Goal: Information Seeking & Learning: Stay updated

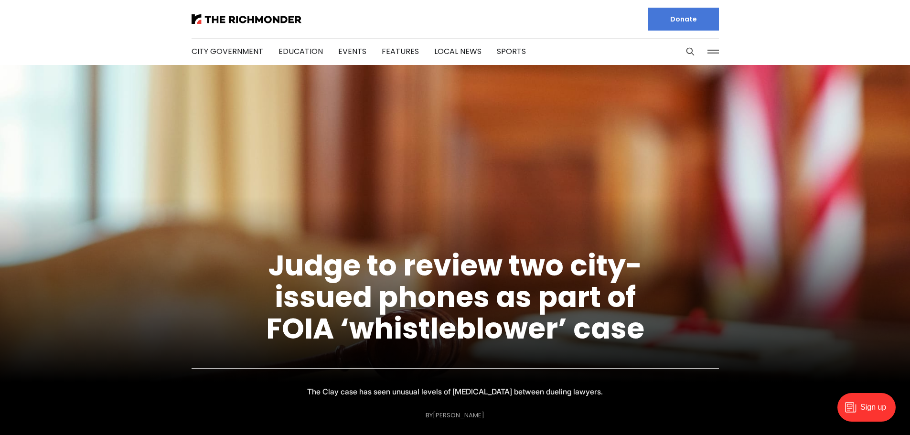
scroll to position [223, 0]
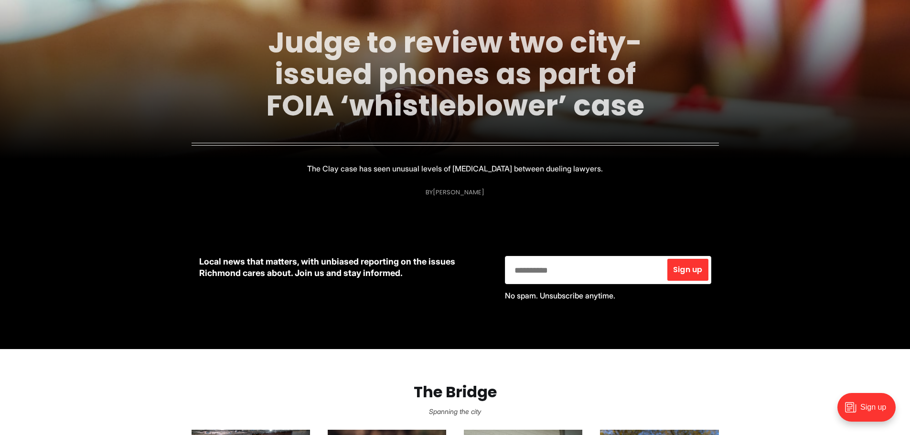
click at [402, 107] on link "Judge to review two city-issued phones as part of FOIA ‘whistleblower’ case" at bounding box center [455, 73] width 378 height 103
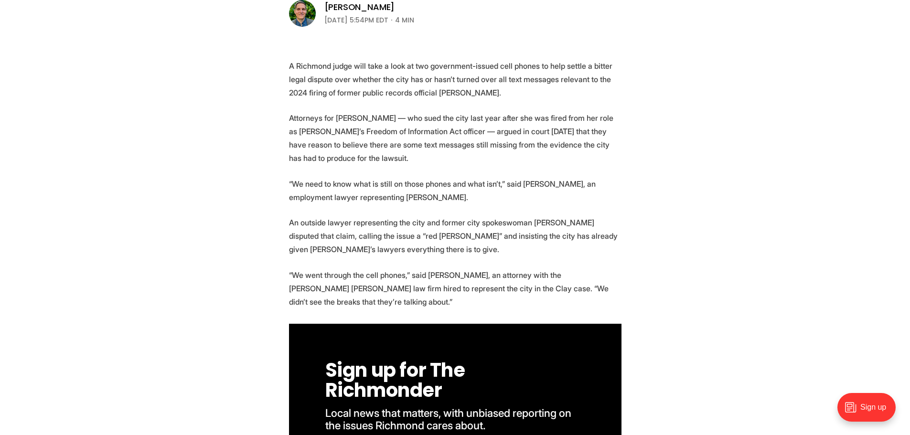
scroll to position [780, 0]
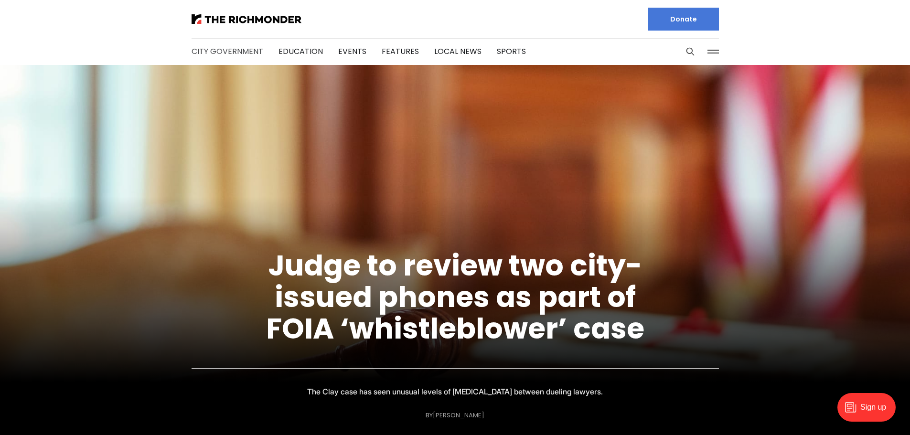
click at [225, 53] on link "City Government" at bounding box center [228, 51] width 72 height 11
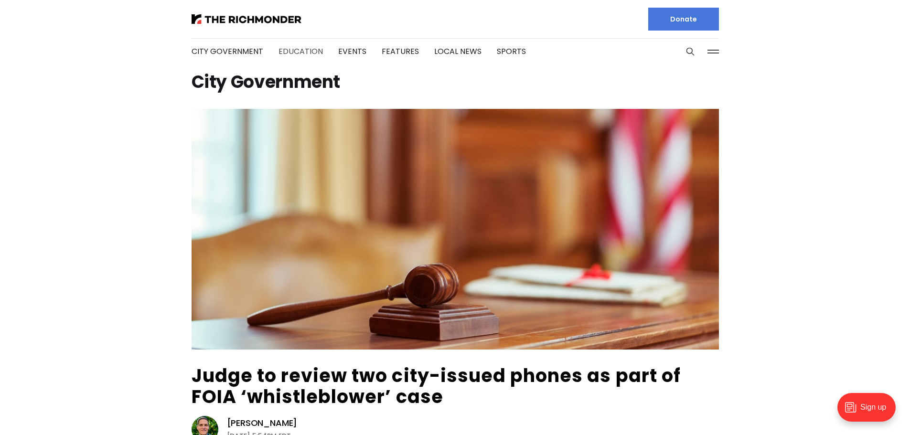
click at [297, 49] on link "Education" at bounding box center [301, 51] width 44 height 11
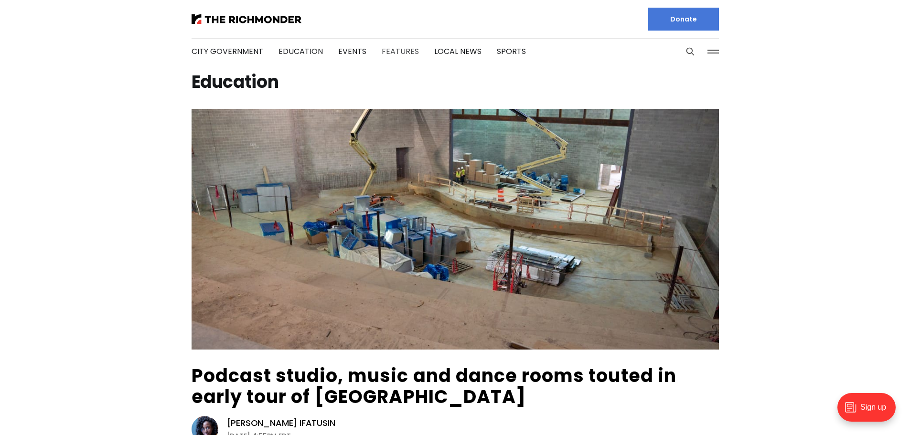
click at [400, 51] on link "Features" at bounding box center [400, 51] width 37 height 11
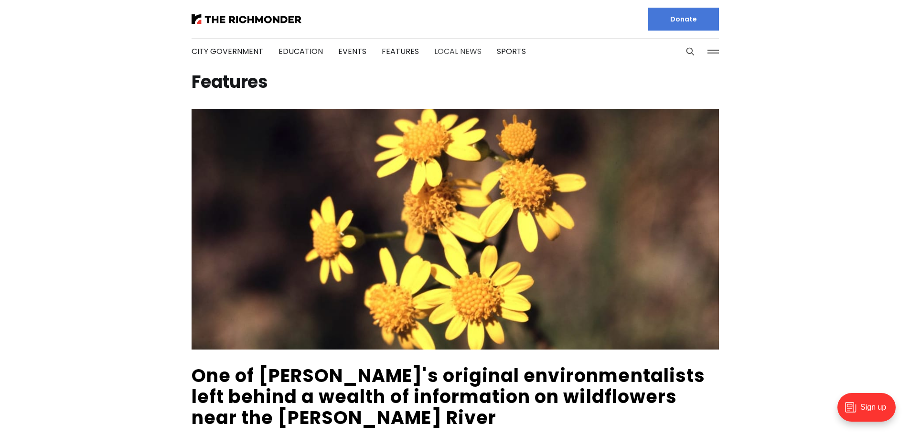
click at [441, 53] on link "Local News" at bounding box center [457, 51] width 47 height 11
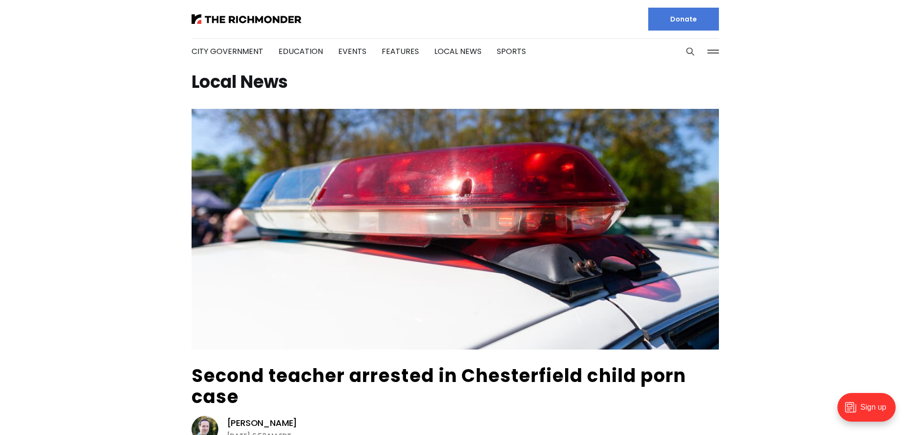
scroll to position [334, 0]
